Goal: Task Accomplishment & Management: Complete application form

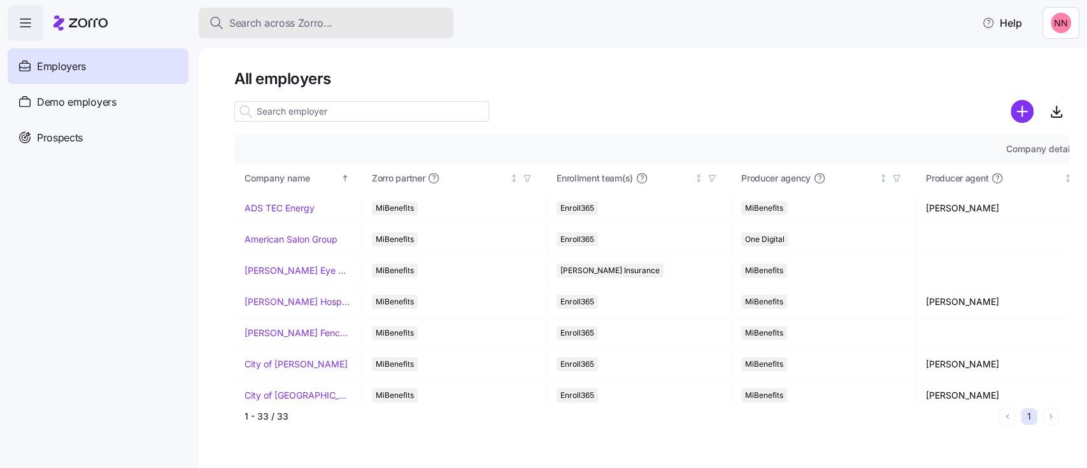
click at [338, 19] on div "Search across Zorro..." at bounding box center [326, 23] width 234 height 16
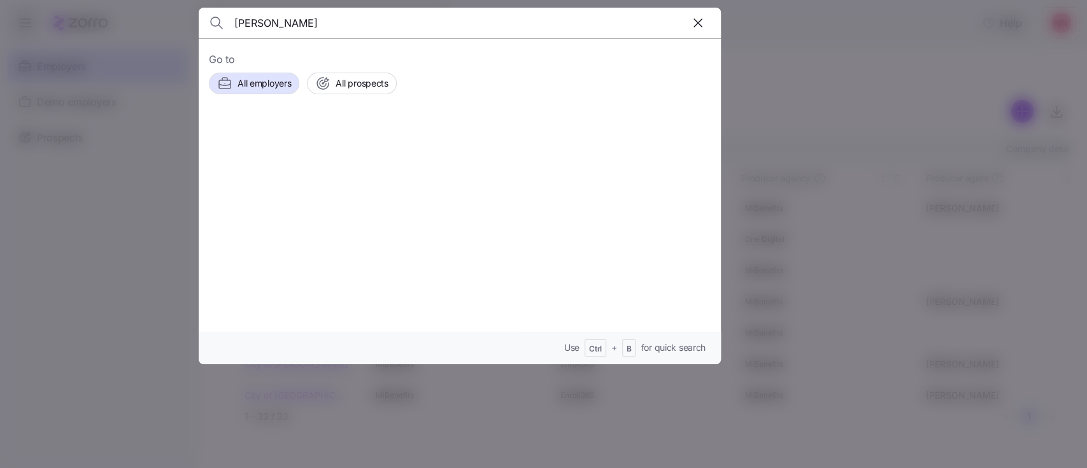
type input "[PERSON_NAME]"
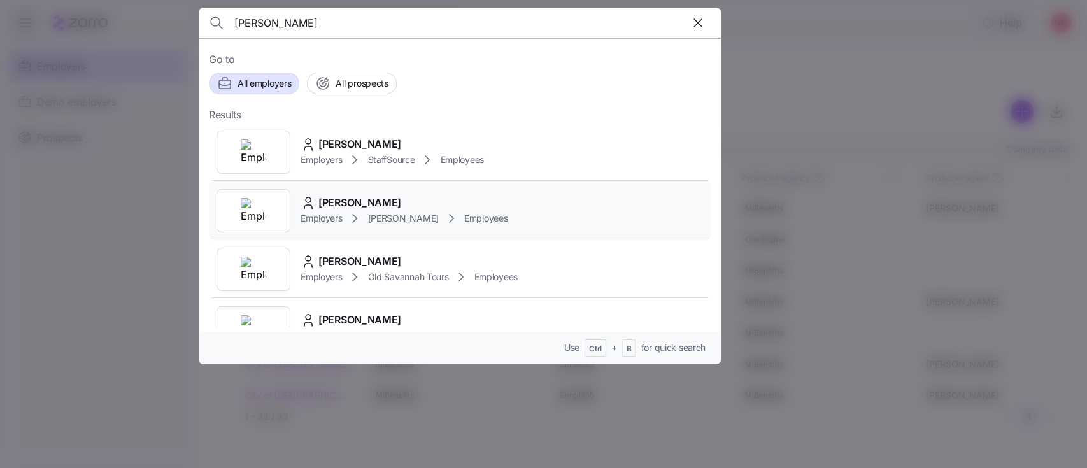
click at [374, 212] on span "[PERSON_NAME]" at bounding box center [402, 218] width 71 height 13
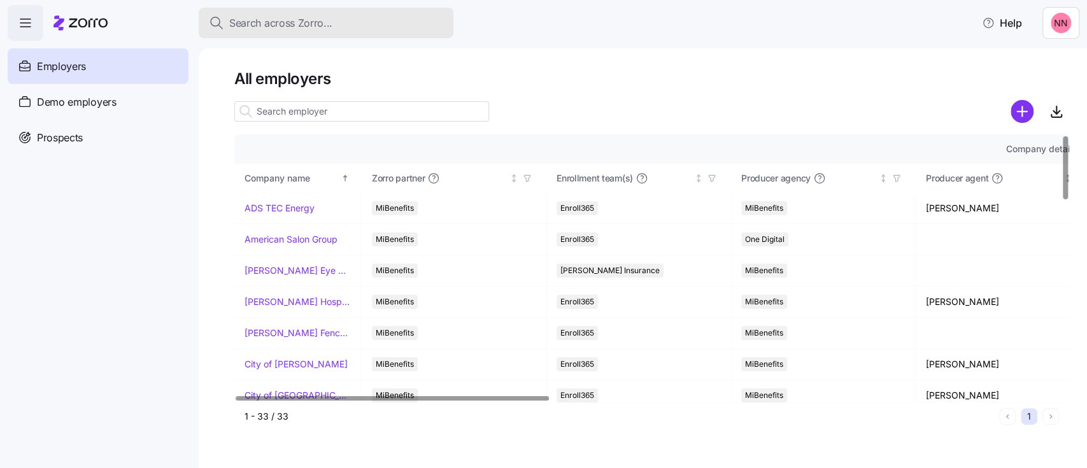
click at [364, 20] on div "Search across Zorro..." at bounding box center [326, 23] width 234 height 16
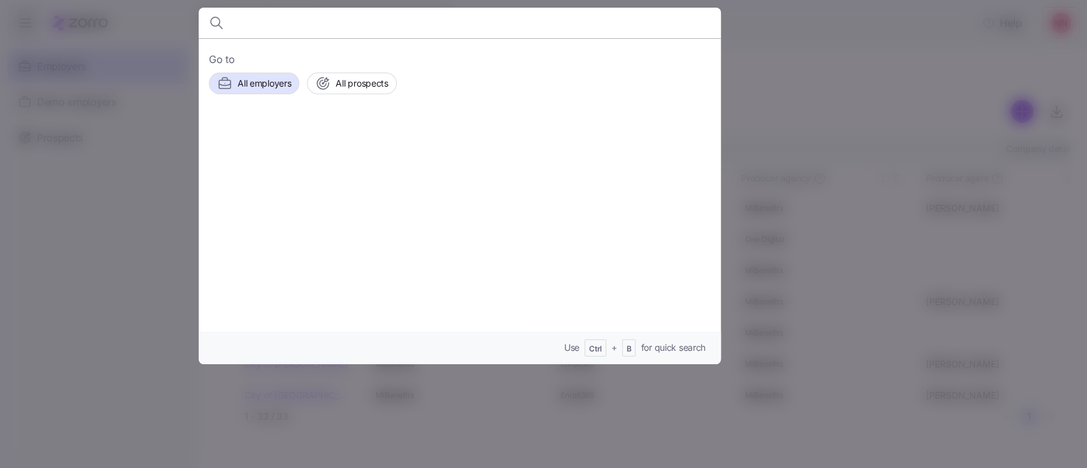
click at [364, 20] on input at bounding box center [397, 23] width 326 height 31
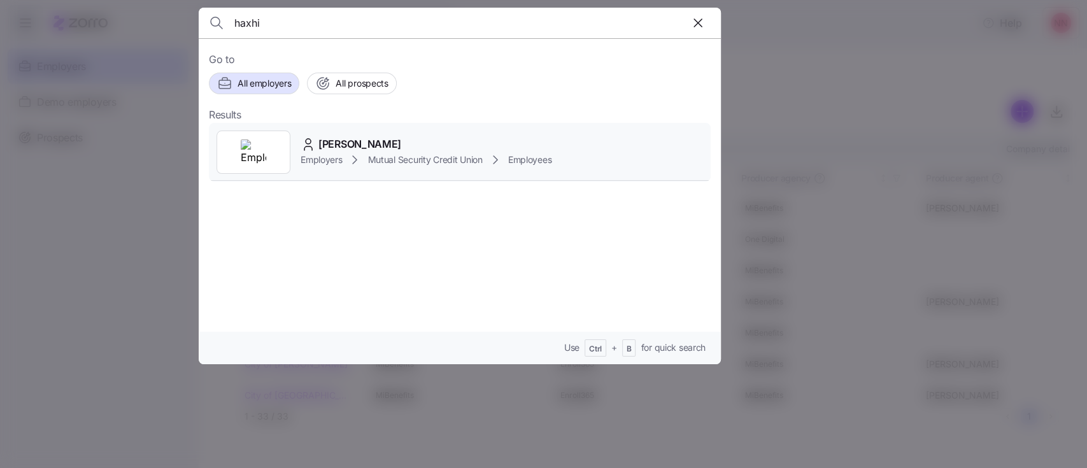
type input "haxhi"
click at [368, 153] on span "Mutual Security Credit Union" at bounding box center [424, 159] width 115 height 13
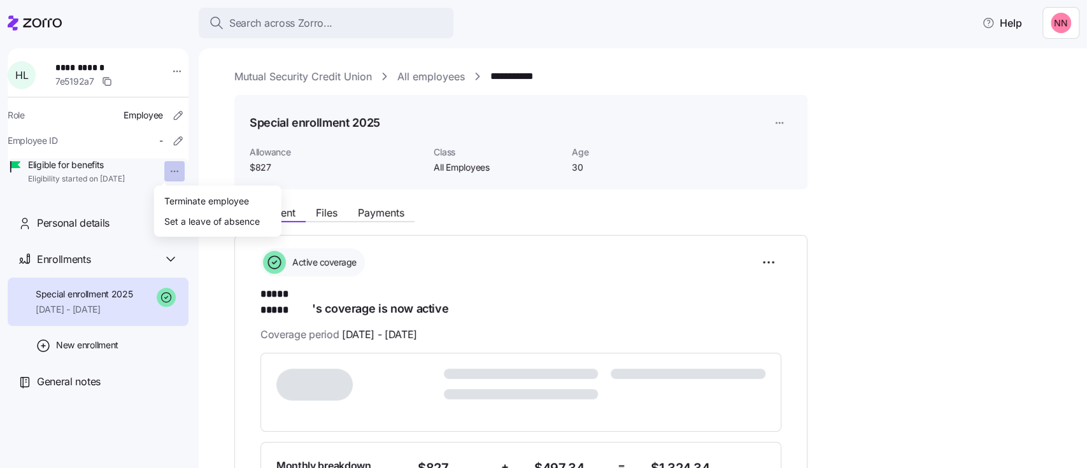
click at [164, 171] on html "**********" at bounding box center [543, 230] width 1087 height 460
click at [168, 202] on div "Terminate employee" at bounding box center [206, 200] width 85 height 14
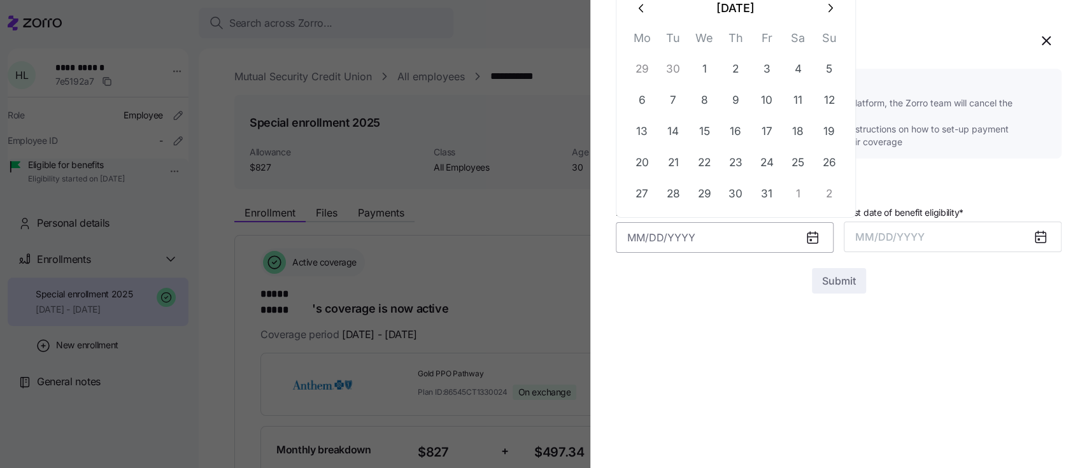
click at [708, 242] on input "Last date of employment *" at bounding box center [725, 237] width 218 height 31
click at [768, 97] on button "10" at bounding box center [767, 100] width 31 height 31
type input "October 10, 2025"
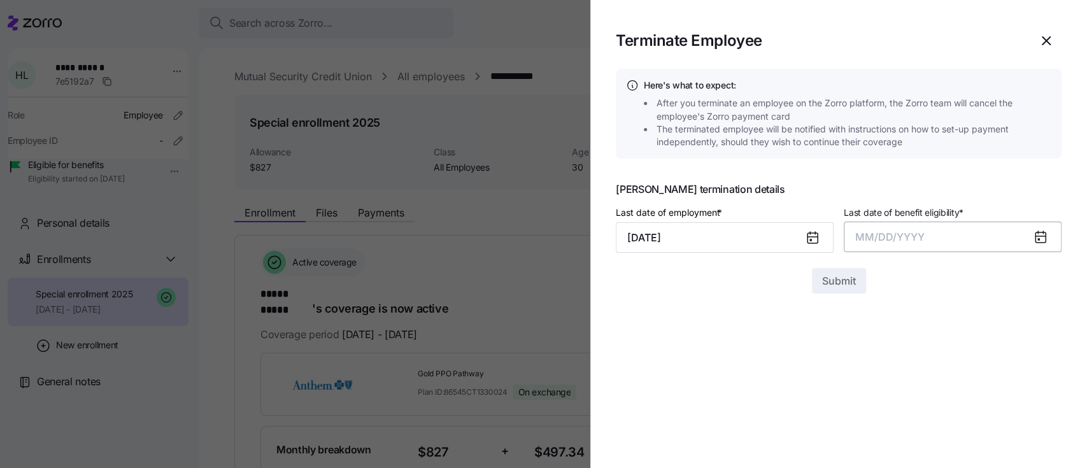
click at [906, 232] on span "MM/DD/YYYY" at bounding box center [889, 237] width 69 height 13
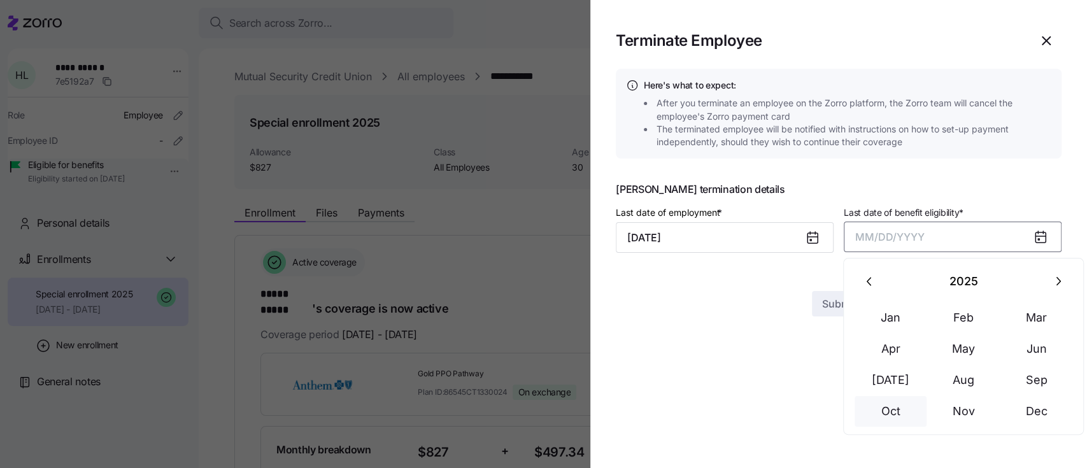
click at [893, 406] on button "Oct" at bounding box center [891, 411] width 73 height 31
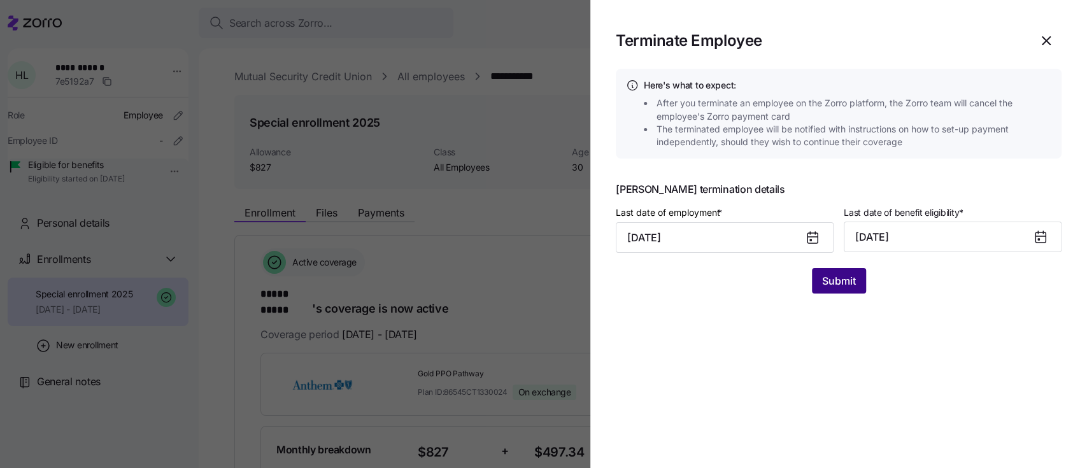
click at [830, 277] on span "Submit" at bounding box center [839, 280] width 34 height 15
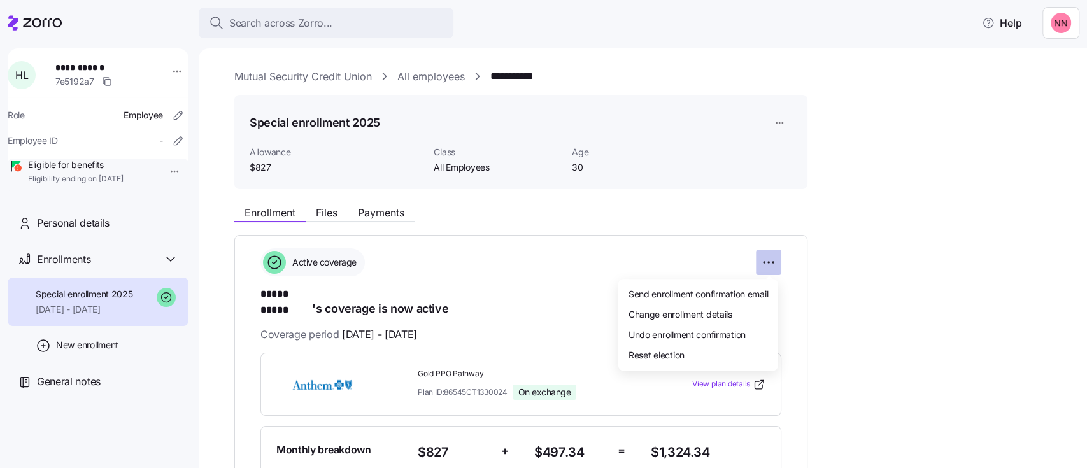
click at [764, 265] on html "**********" at bounding box center [543, 230] width 1087 height 460
click at [702, 308] on span "Change enrollment details" at bounding box center [681, 314] width 104 height 13
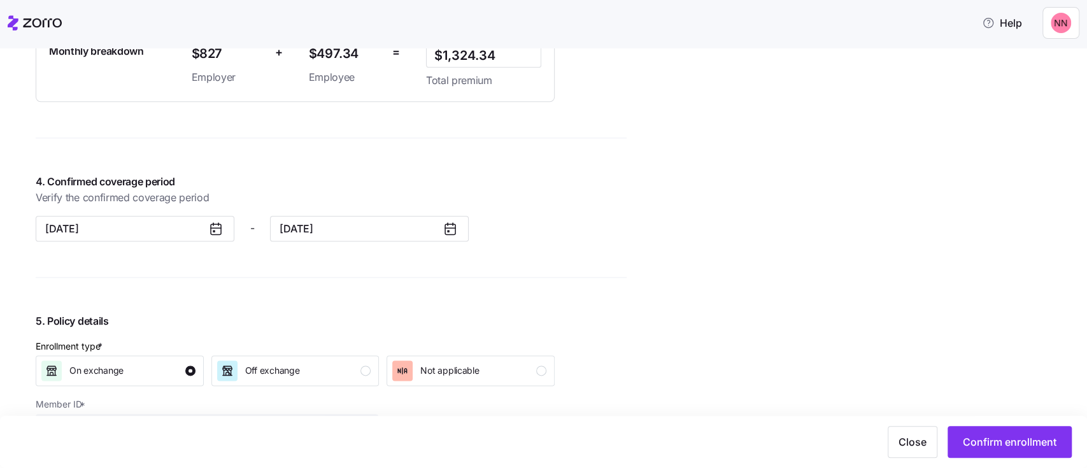
scroll to position [1038, 0]
click at [452, 227] on icon at bounding box center [450, 227] width 10 height 0
click at [416, 218] on input "December 31, 2025" at bounding box center [369, 227] width 199 height 25
click at [289, 264] on icon "button" at bounding box center [295, 268] width 12 height 12
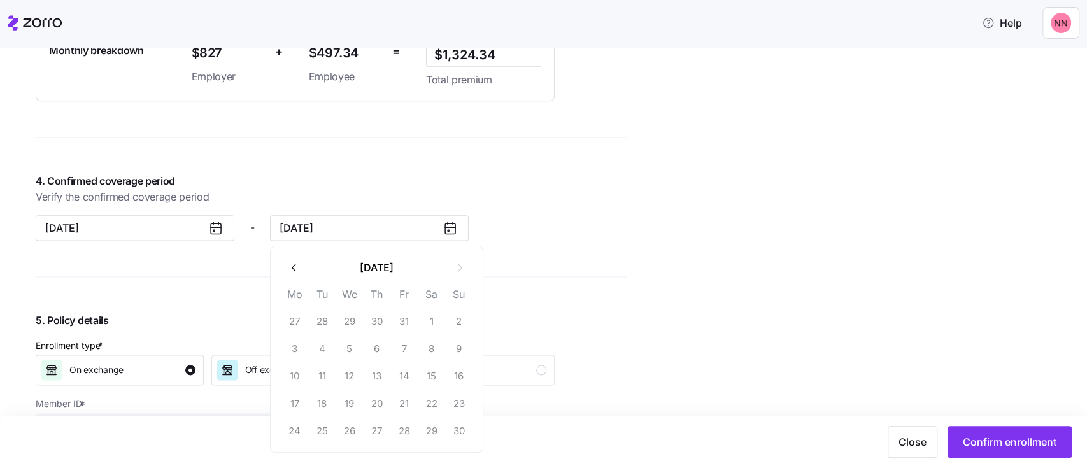
click at [289, 264] on icon "button" at bounding box center [295, 268] width 12 height 12
click at [408, 429] on button "31" at bounding box center [403, 430] width 27 height 27
type input "October 31, 2025"
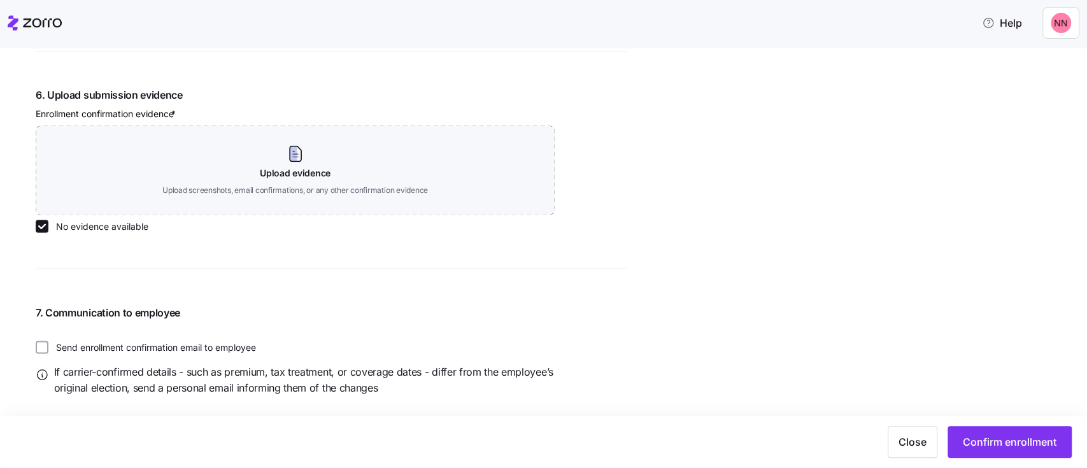
scroll to position [1509, 0]
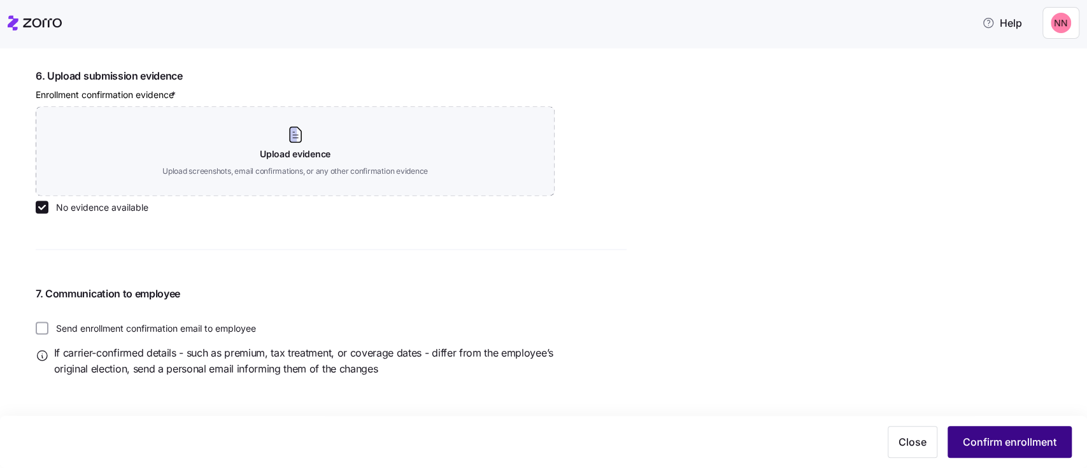
click at [1002, 445] on span "Confirm enrollment" at bounding box center [1010, 441] width 94 height 15
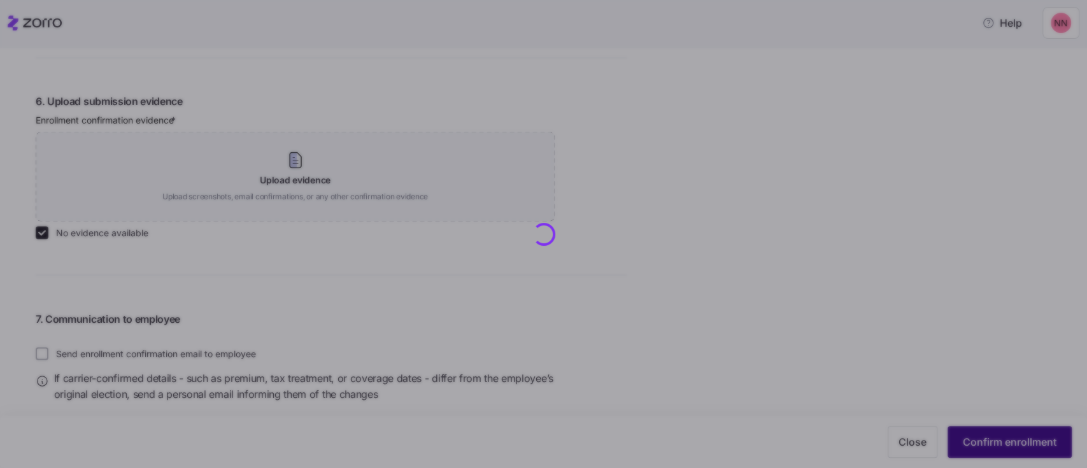
scroll to position [1534, 0]
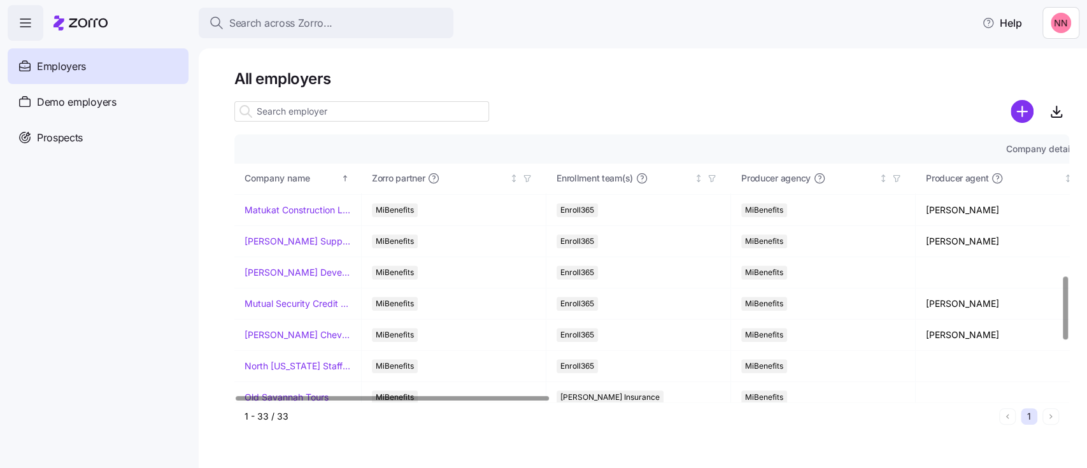
scroll to position [596, 0]
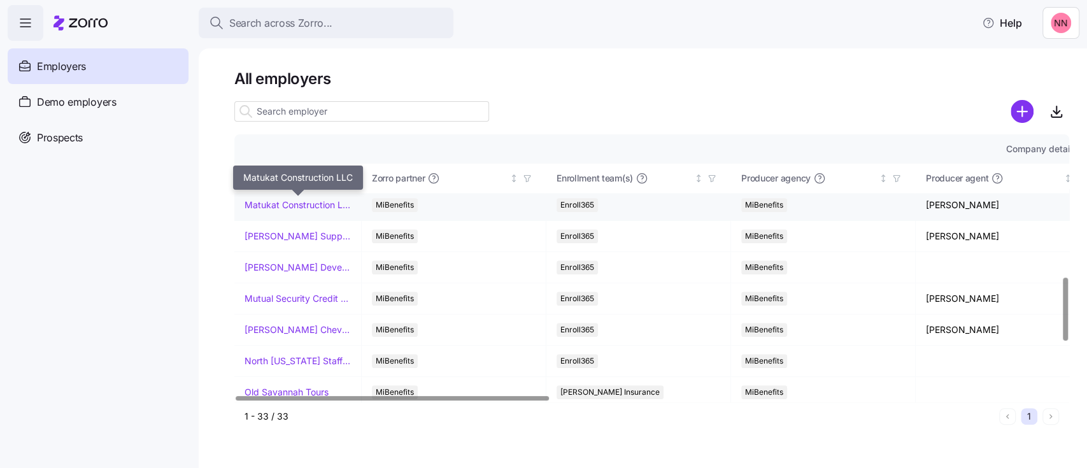
click at [280, 205] on link "Matukat Construction LLC" at bounding box center [298, 205] width 106 height 13
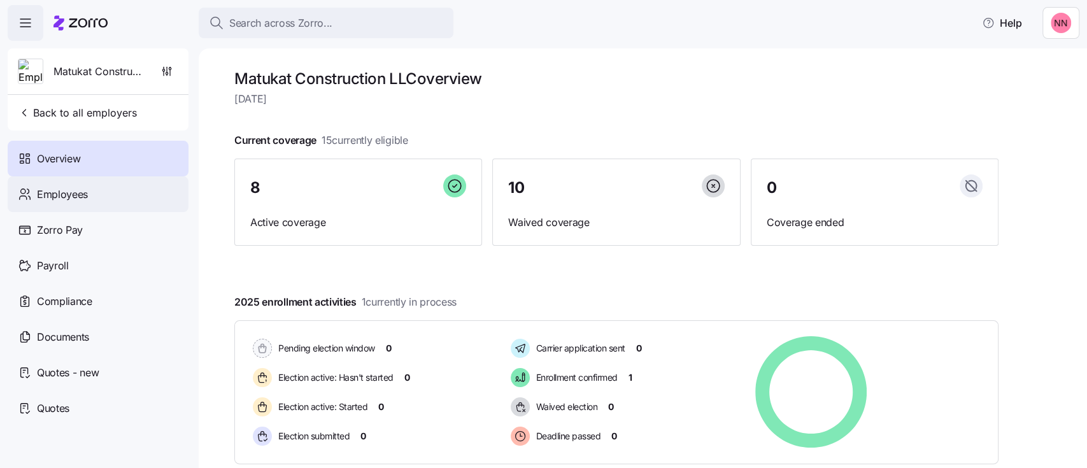
click at [104, 199] on div "Employees" at bounding box center [98, 194] width 181 height 36
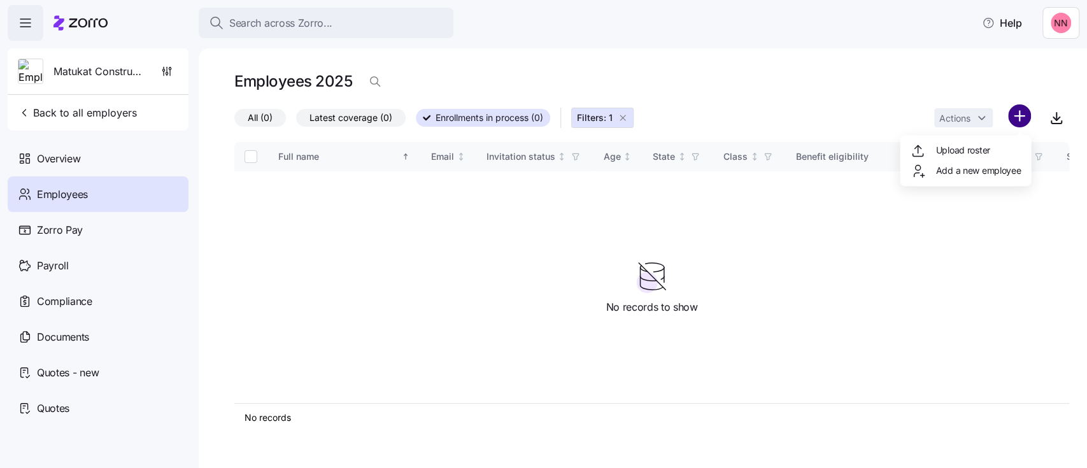
click at [1024, 114] on html "Search across Zorro... Help Matukat Construction LLC Back to all employers Over…" at bounding box center [543, 230] width 1087 height 460
click at [985, 167] on span "Add a new employee" at bounding box center [978, 170] width 85 height 13
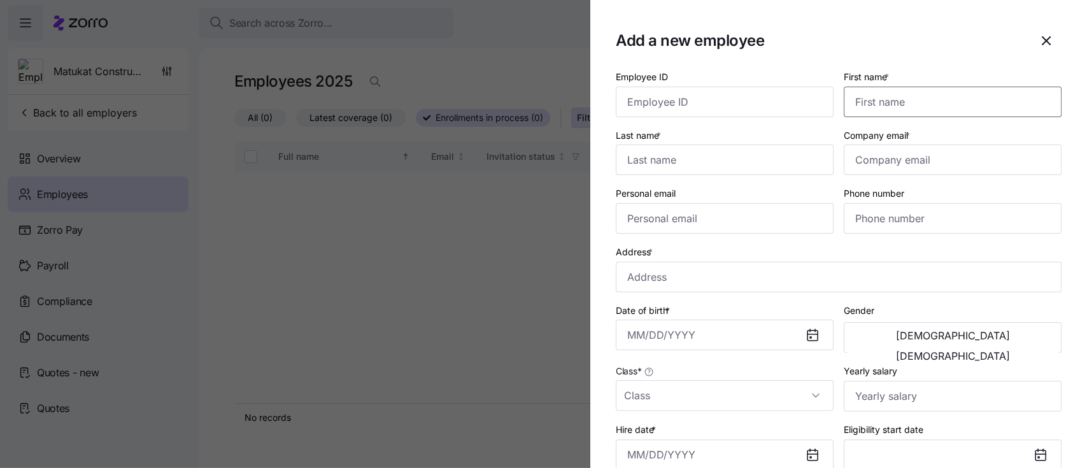
click at [915, 106] on input "First name *" at bounding box center [953, 102] width 218 height 31
type input "Ethan"
type input "Mojica"
click at [920, 157] on input "Company email *" at bounding box center [953, 160] width 218 height 31
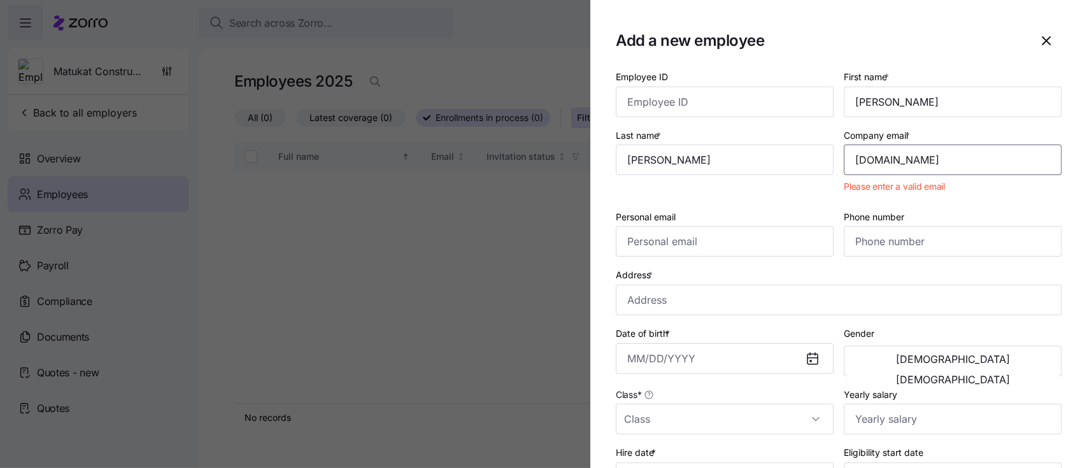
click at [920, 157] on input "ethan.ma" at bounding box center [953, 160] width 218 height 31
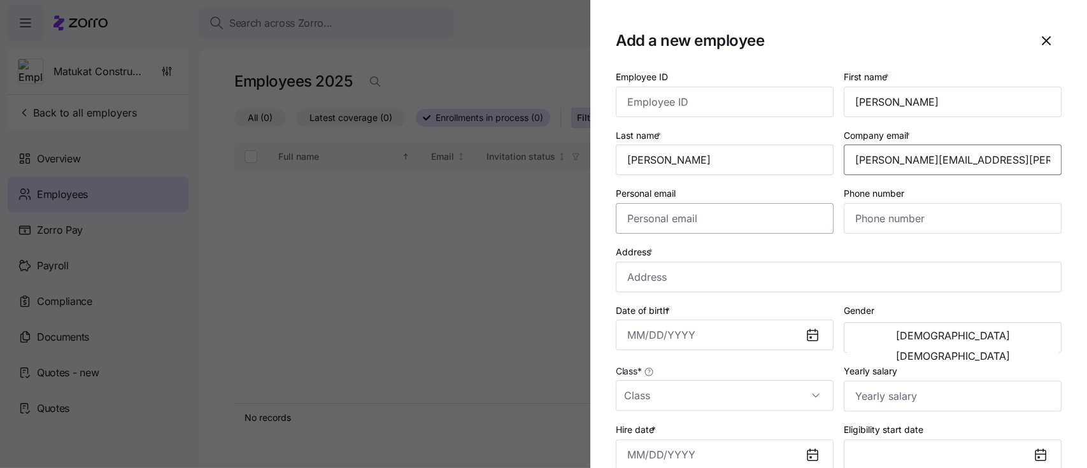
type input "ethan.mojica@matukat.com"
click at [762, 227] on input "Personal email" at bounding box center [725, 218] width 218 height 31
type input "ethso171707@gmail.com"
click at [911, 220] on input "Phone number" at bounding box center [953, 218] width 218 height 31
type input "(719) 367-2302"
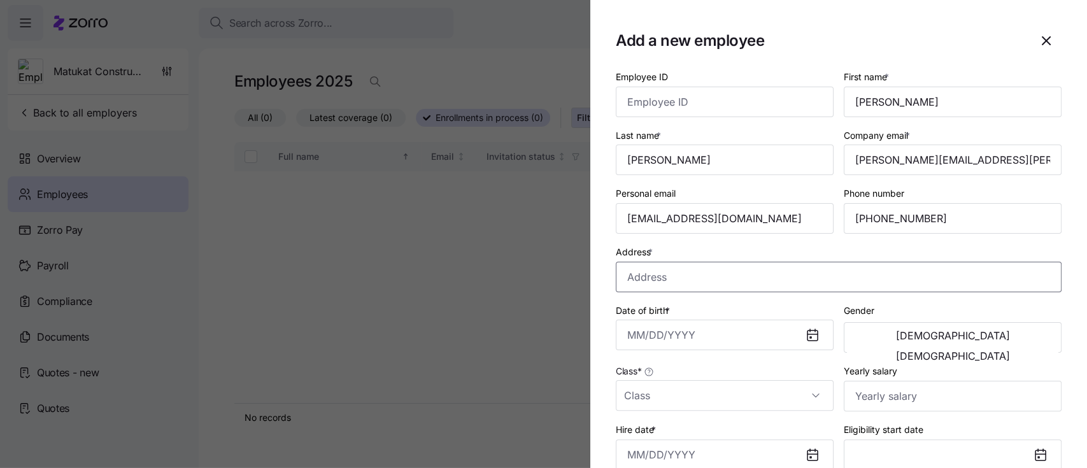
click at [778, 278] on input "Address *" at bounding box center [839, 277] width 446 height 31
type input "514 W Henrietta Ave, Woodland Park, CO 80863, USA"
click at [711, 327] on input "Date of birth *" at bounding box center [725, 335] width 218 height 31
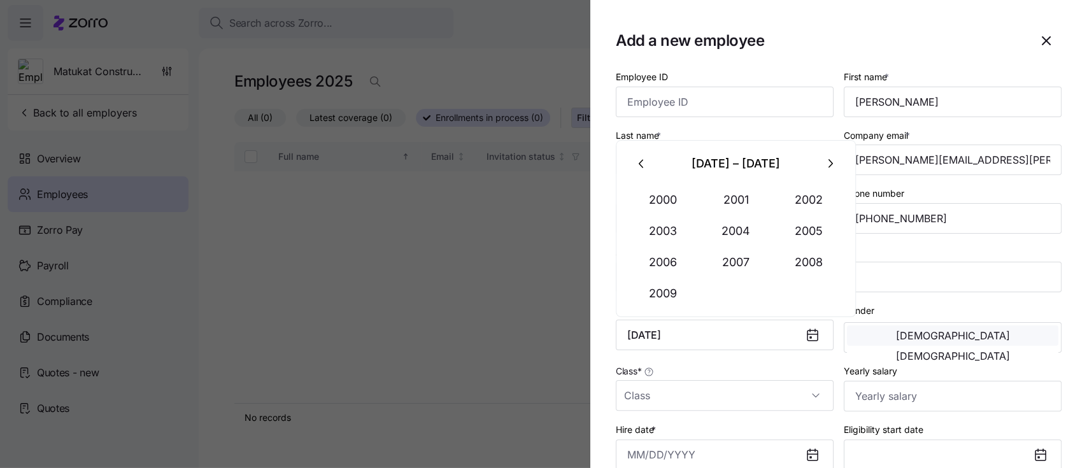
type input "July 17, 2007"
click at [896, 338] on span "[DEMOGRAPHIC_DATA]" at bounding box center [953, 336] width 114 height 10
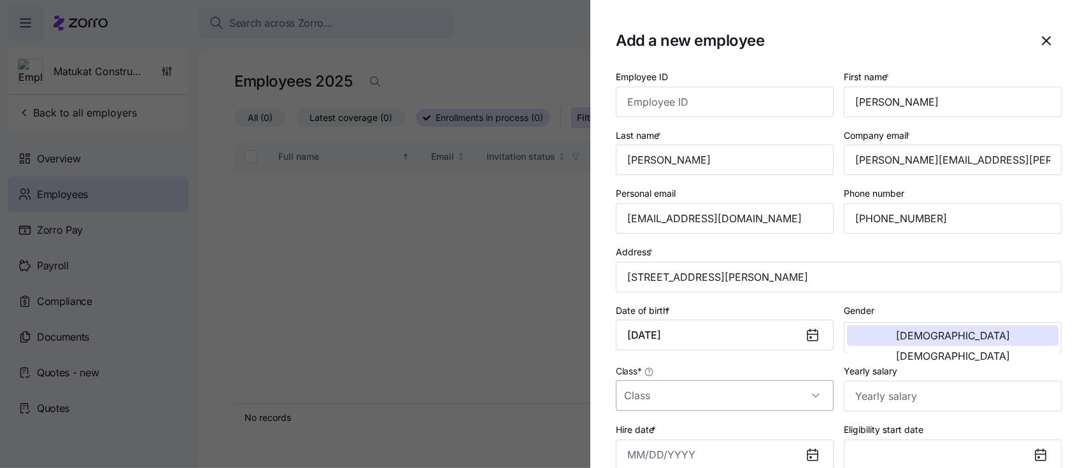
click at [809, 399] on input "Class *" at bounding box center [725, 395] width 218 height 31
click at [702, 431] on div "All Employees" at bounding box center [721, 437] width 201 height 27
type input "All Employees"
click at [910, 395] on input "Yearly salary" at bounding box center [953, 396] width 218 height 31
type input "$50,000"
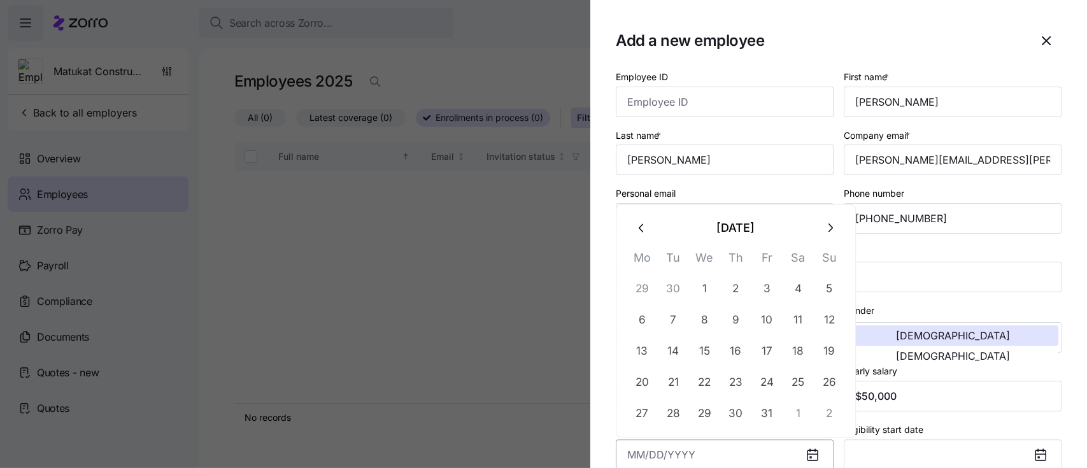
click at [747, 464] on input "Hire date *" at bounding box center [725, 454] width 218 height 31
click at [649, 224] on button "button" at bounding box center [642, 228] width 31 height 31
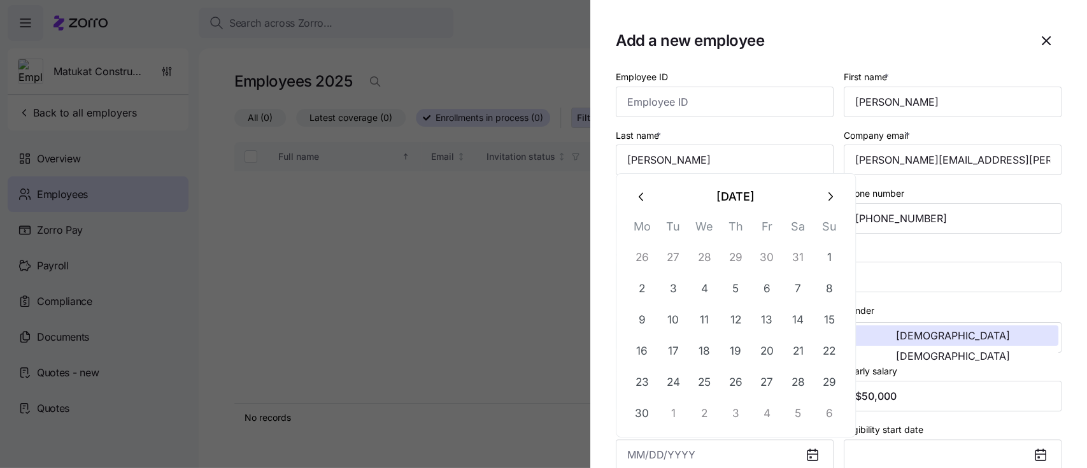
click at [649, 224] on th "Mo" at bounding box center [642, 229] width 31 height 25
click at [643, 191] on icon "button" at bounding box center [642, 197] width 14 height 14
click at [643, 191] on label "Personal email" at bounding box center [646, 194] width 60 height 14
click at [643, 203] on input "ethso171707@gmail.com" at bounding box center [725, 218] width 218 height 31
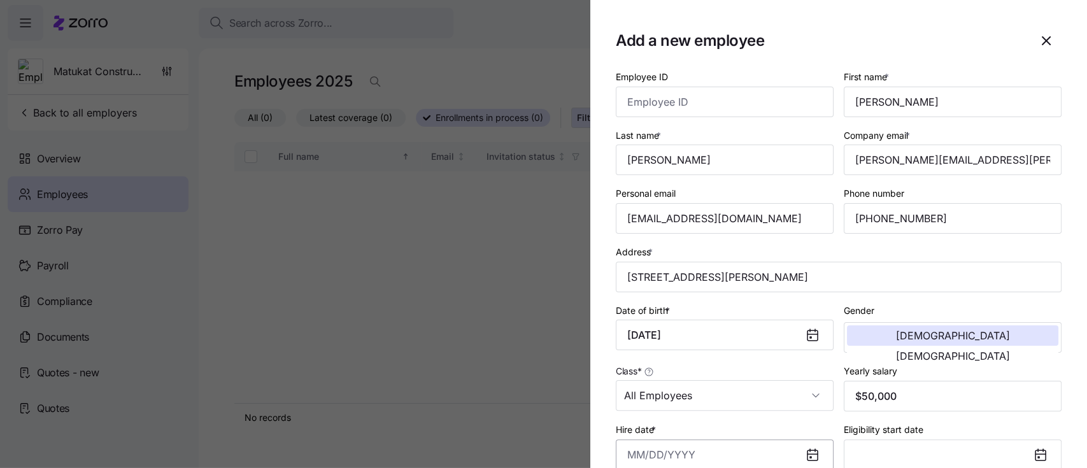
click at [725, 452] on input "Hire date *" at bounding box center [725, 454] width 218 height 31
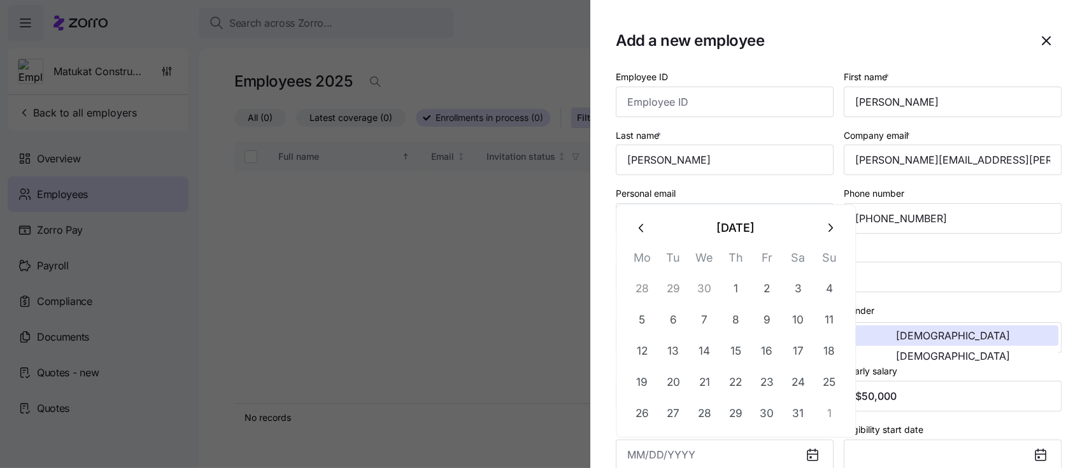
click at [643, 226] on icon "button" at bounding box center [642, 228] width 14 height 14
click at [639, 192] on icon "button" at bounding box center [642, 197] width 14 height 14
click at [639, 227] on icon "button" at bounding box center [641, 228] width 4 height 8
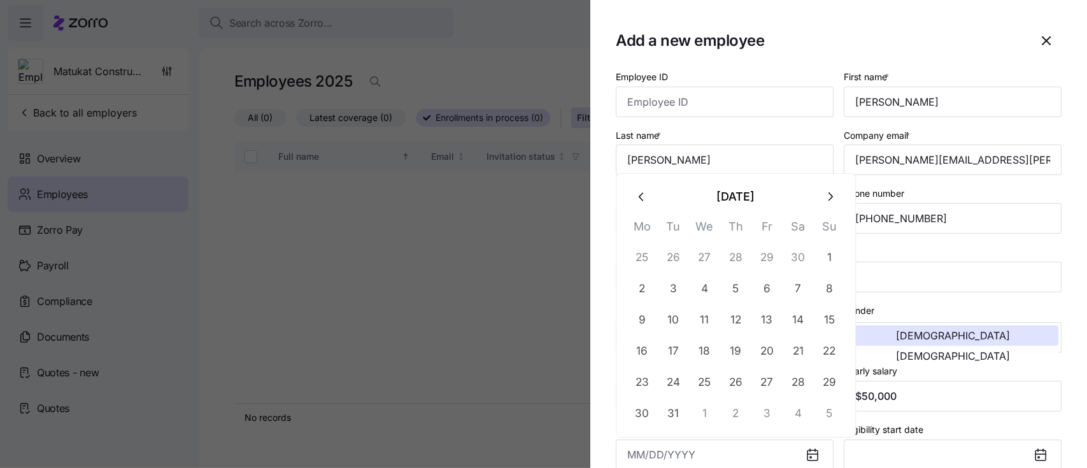
click at [639, 201] on icon "button" at bounding box center [642, 197] width 14 height 14
click at [639, 228] on icon "button" at bounding box center [641, 228] width 4 height 8
click at [644, 192] on icon "button" at bounding box center [642, 197] width 14 height 14
click at [646, 222] on icon "button" at bounding box center [642, 228] width 14 height 14
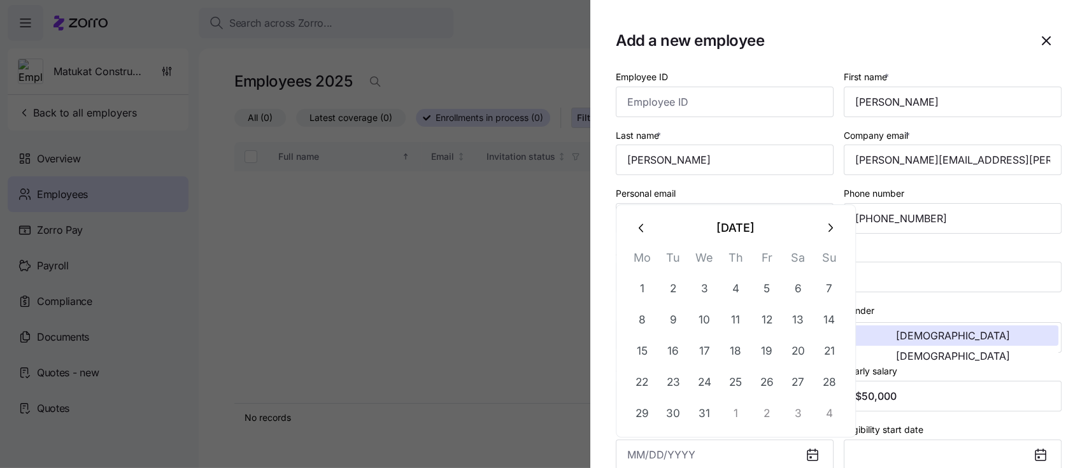
click at [646, 222] on icon "button" at bounding box center [642, 228] width 14 height 14
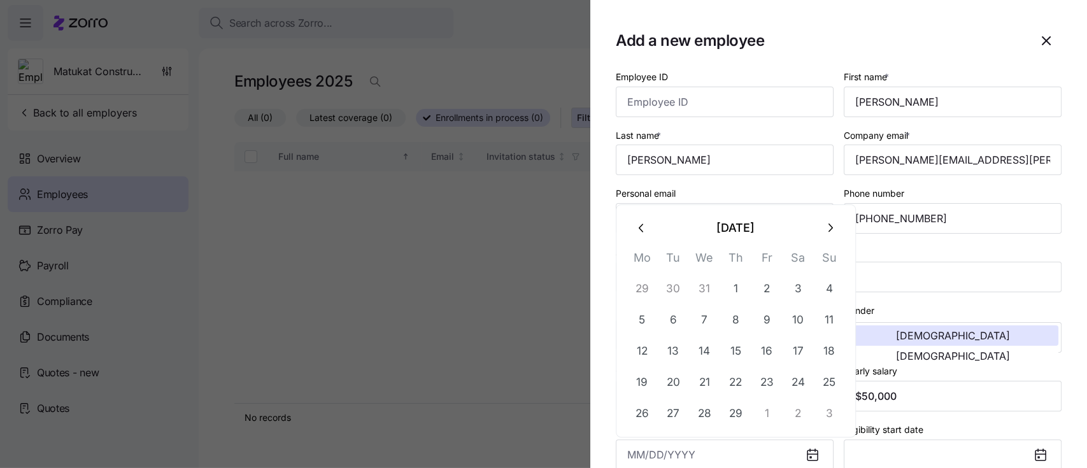
click at [646, 222] on icon "button" at bounding box center [642, 228] width 14 height 14
click at [766, 352] on button "15" at bounding box center [767, 351] width 31 height 31
type input "December 15, 2023"
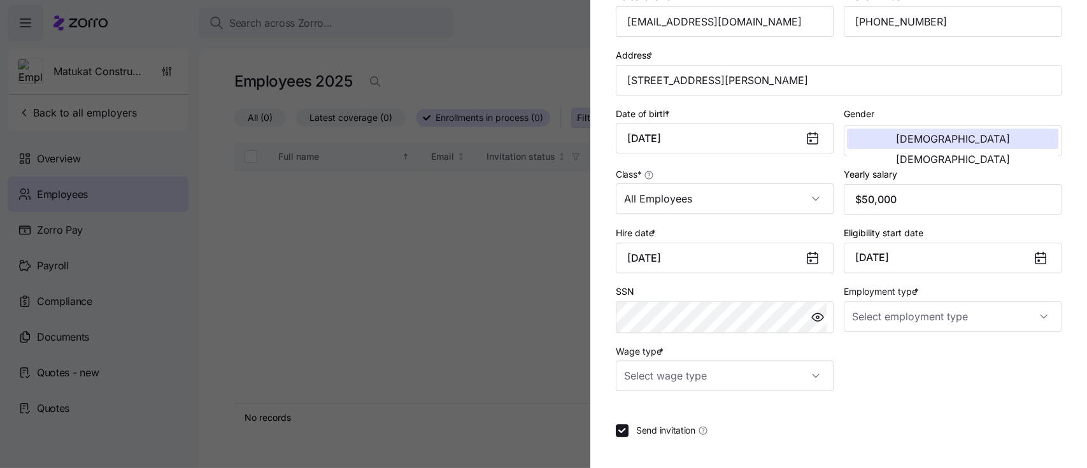
scroll to position [204, 0]
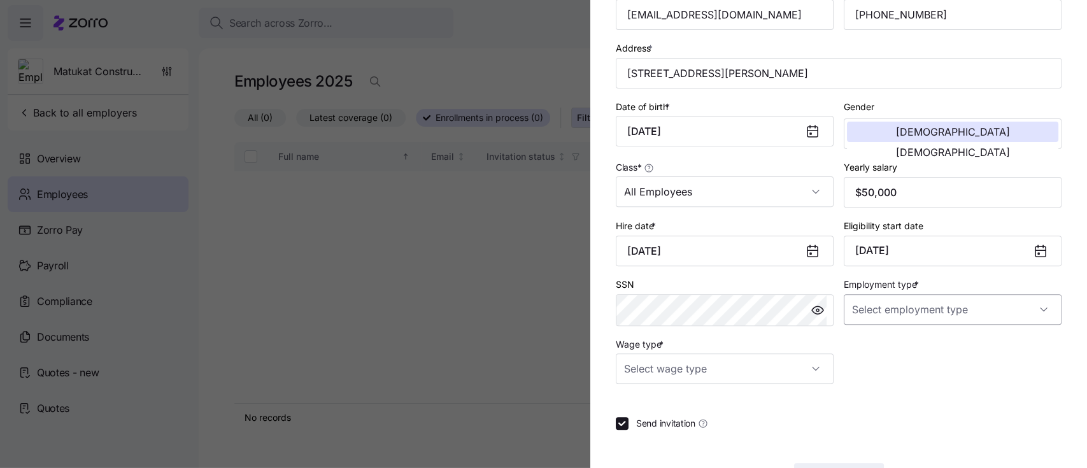
click at [906, 313] on input "Employment type *" at bounding box center [953, 309] width 218 height 31
click at [866, 342] on div "Full Time" at bounding box center [942, 351] width 201 height 27
type input "Full Time"
click at [788, 369] on input "Wage type *" at bounding box center [725, 368] width 218 height 31
click at [697, 403] on div "Salary" at bounding box center [721, 410] width 201 height 27
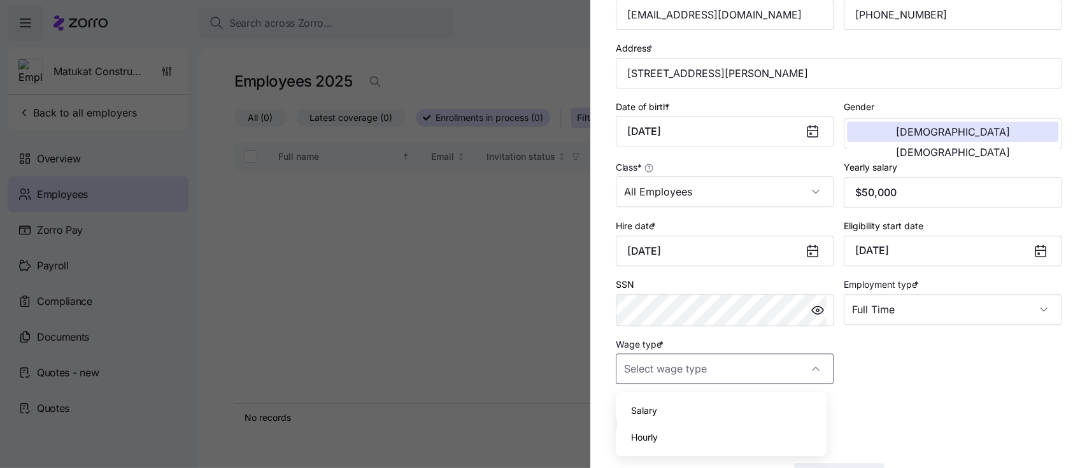
type input "Salary"
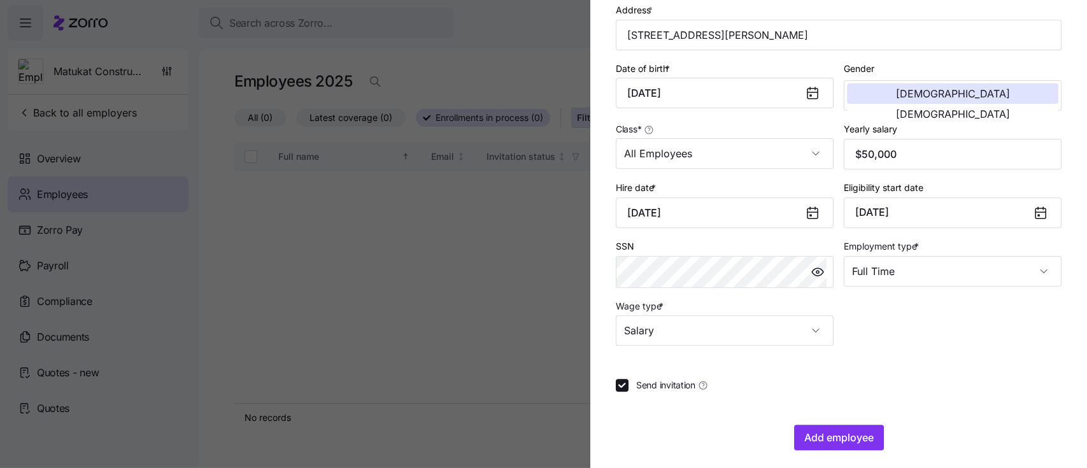
scroll to position [253, 0]
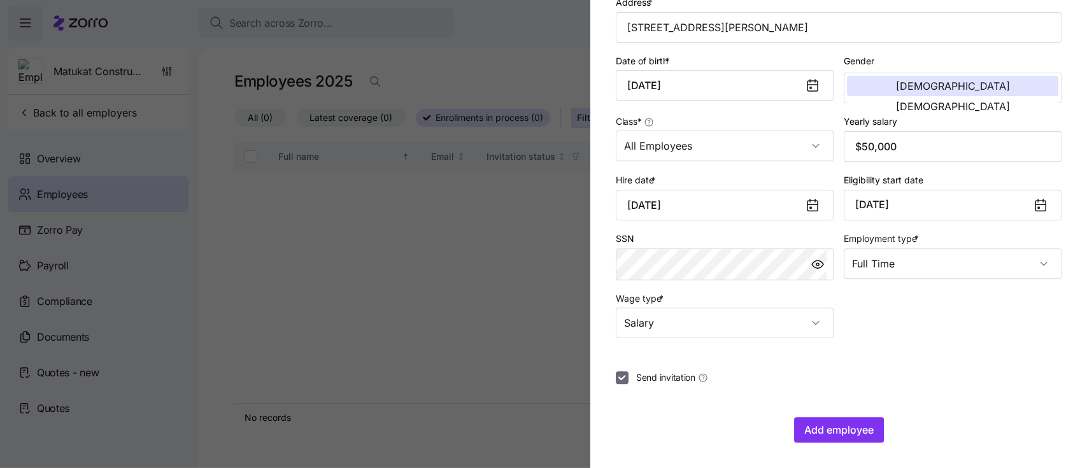
click at [623, 379] on input "Send invitation" at bounding box center [622, 377] width 13 height 13
checkbox input "false"
click at [841, 433] on span "Add employee" at bounding box center [838, 429] width 69 height 15
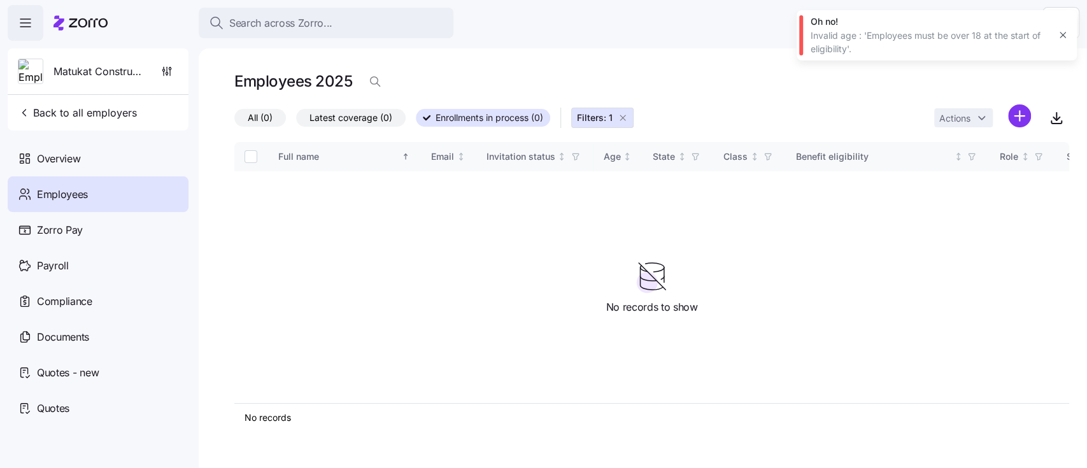
click at [1062, 33] on icon "button" at bounding box center [1063, 35] width 10 height 10
